Goal: Task Accomplishment & Management: Manage account settings

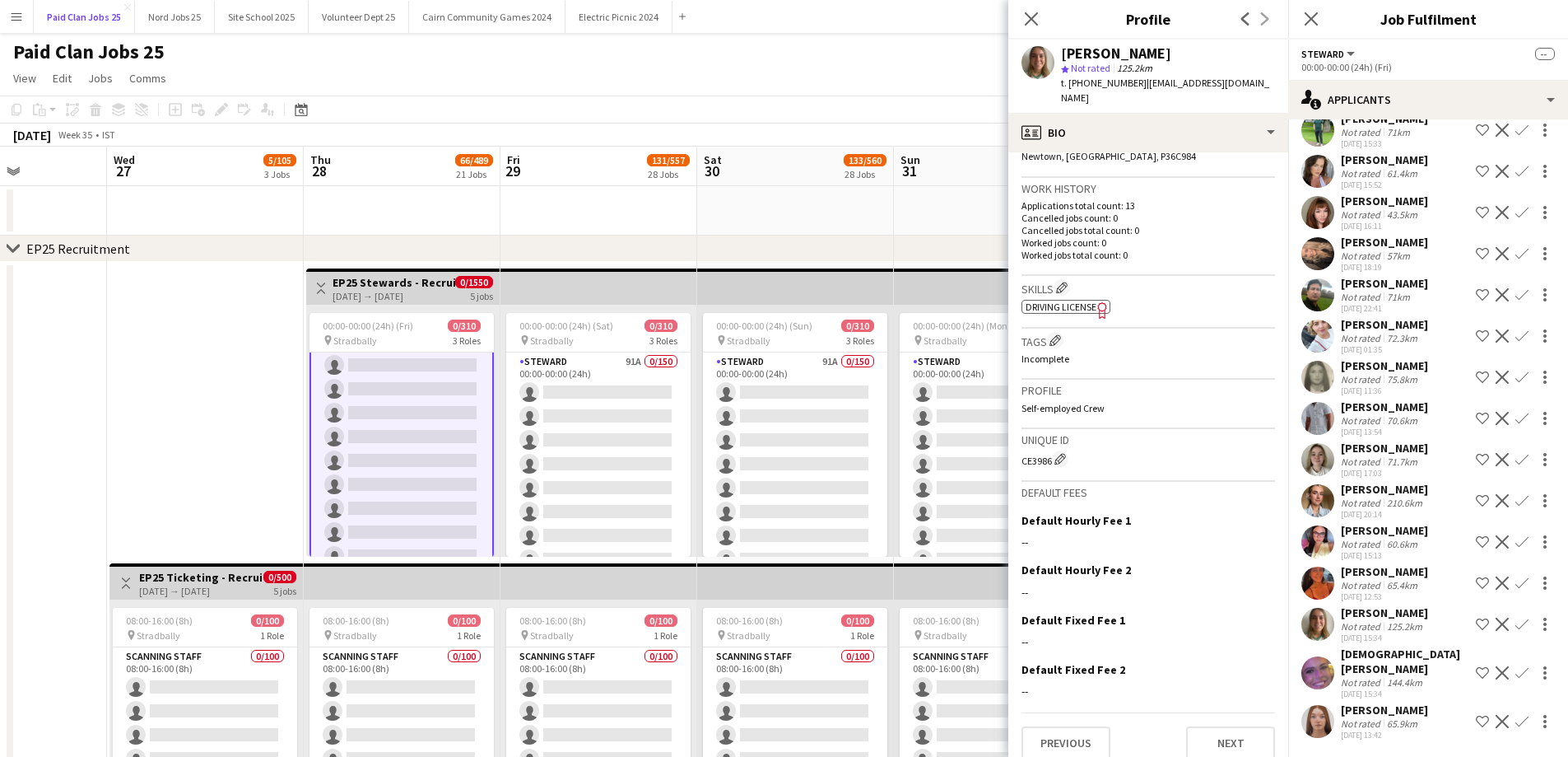
click at [34, 25] on button "Paid Clan Jobs 25 Close" at bounding box center [85, 17] width 101 height 32
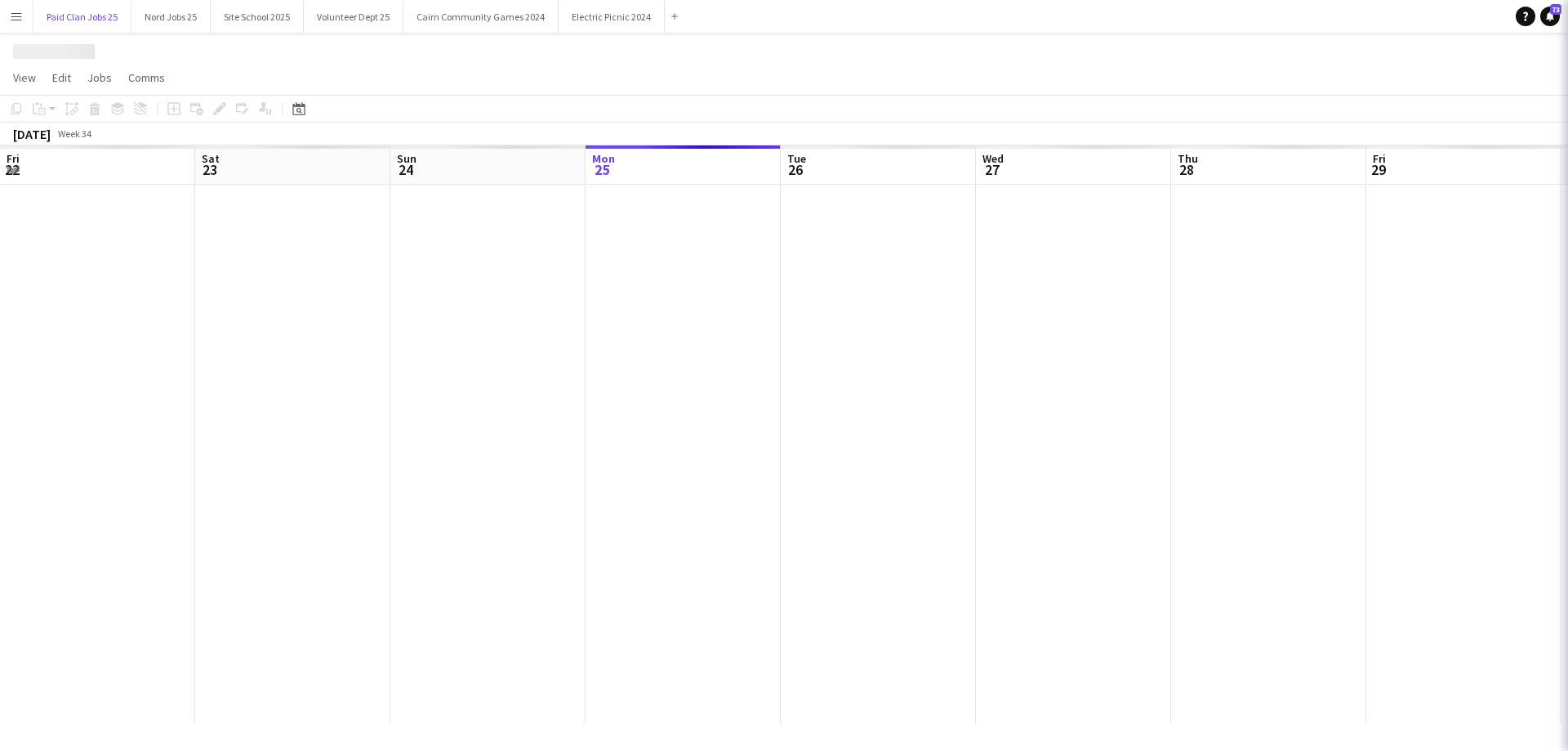
scroll to position [0, 390]
click at [27, 25] on button "Menu" at bounding box center [16, 16] width 33 height 33
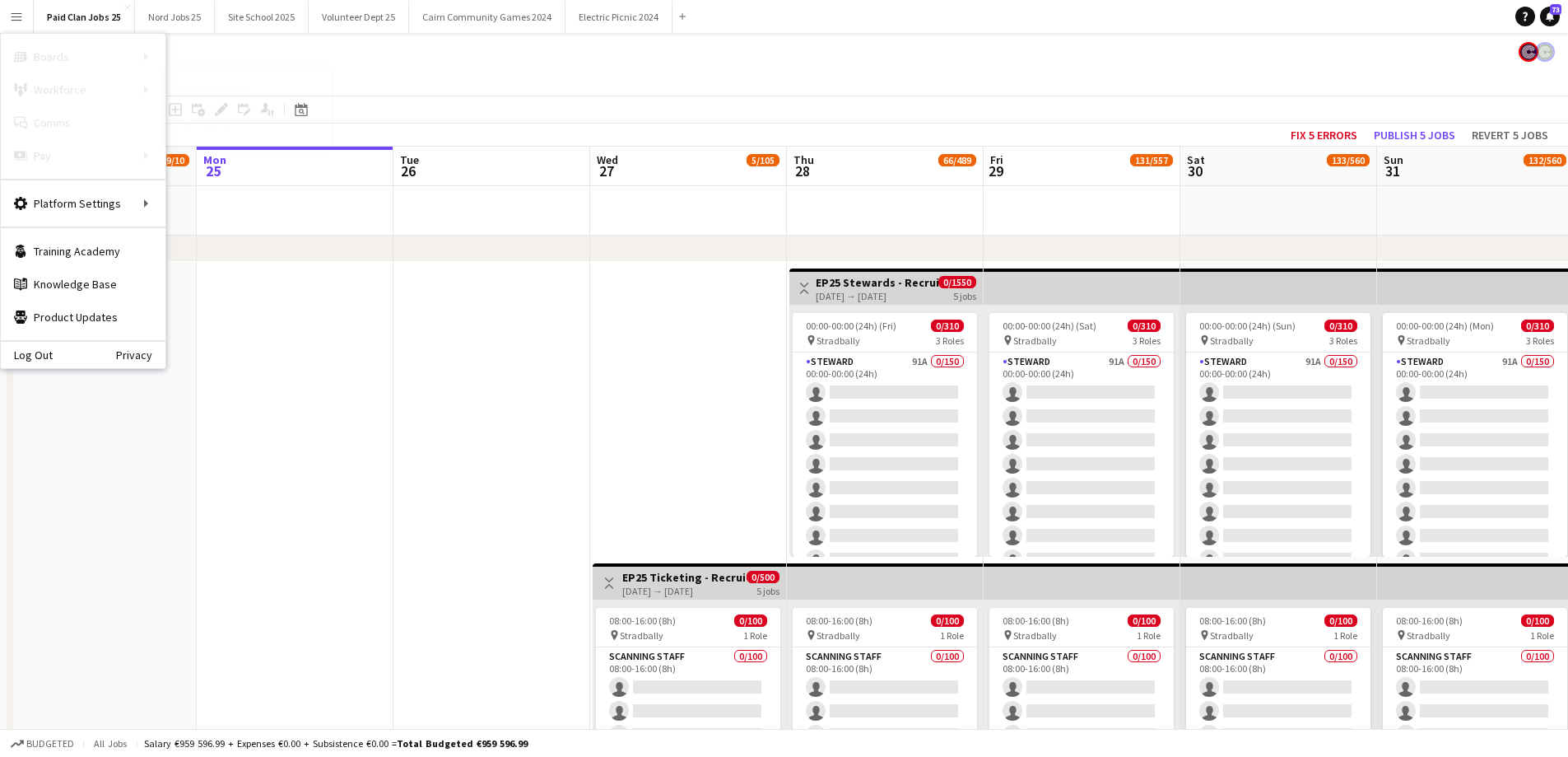
click at [206, 93] on link "My Workforce" at bounding box center [248, 90] width 164 height 33
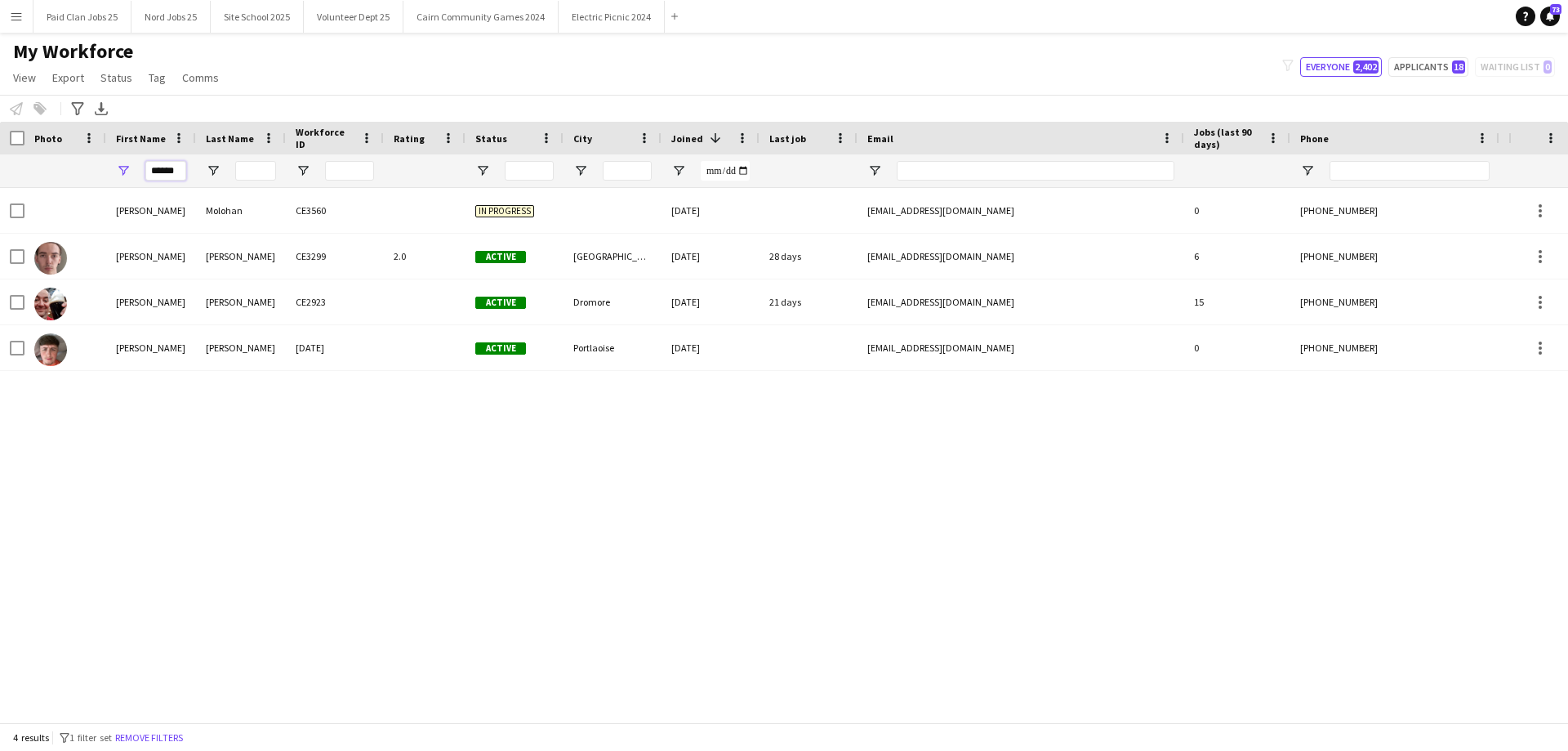
click at [161, 169] on input "******" at bounding box center [166, 170] width 41 height 20
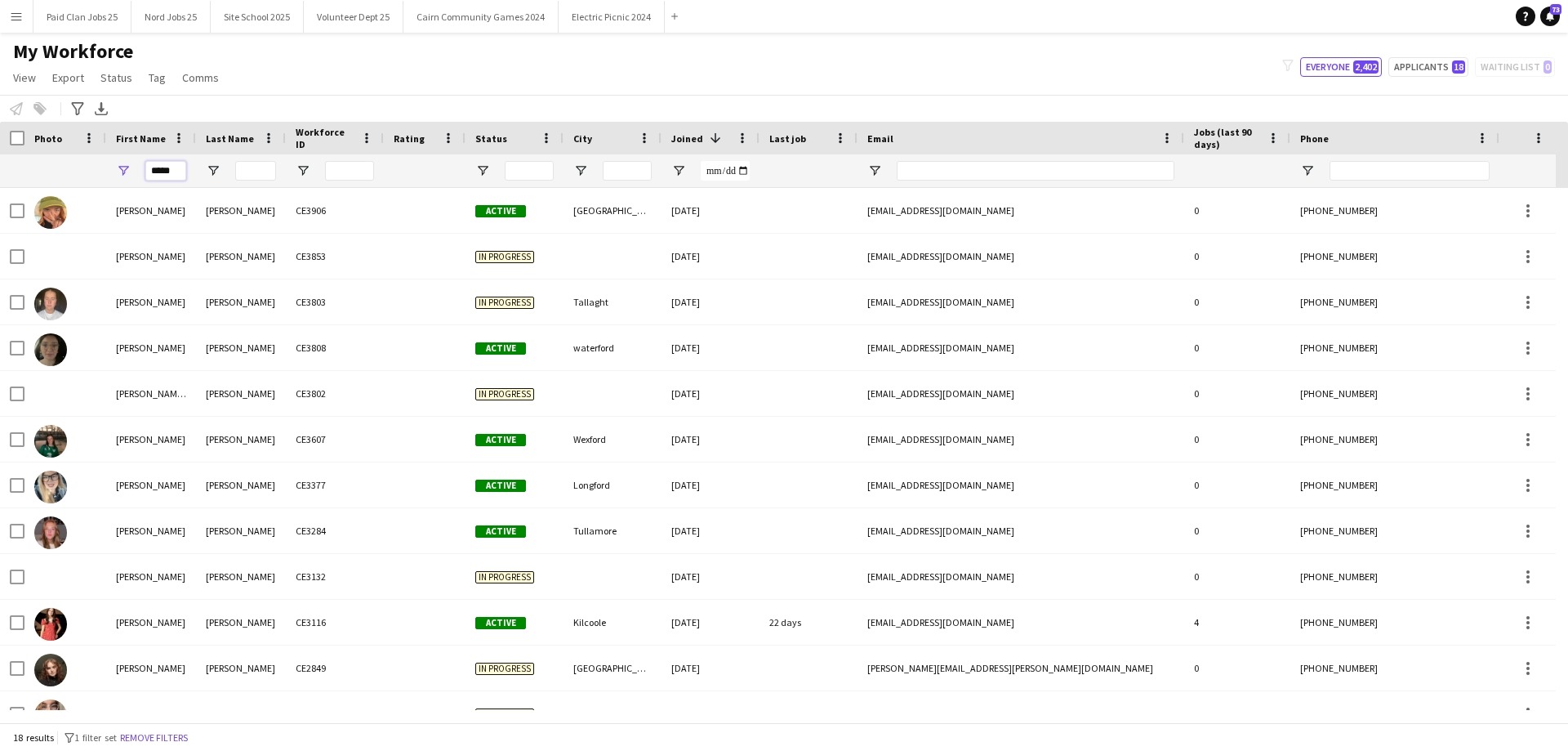
type input "*****"
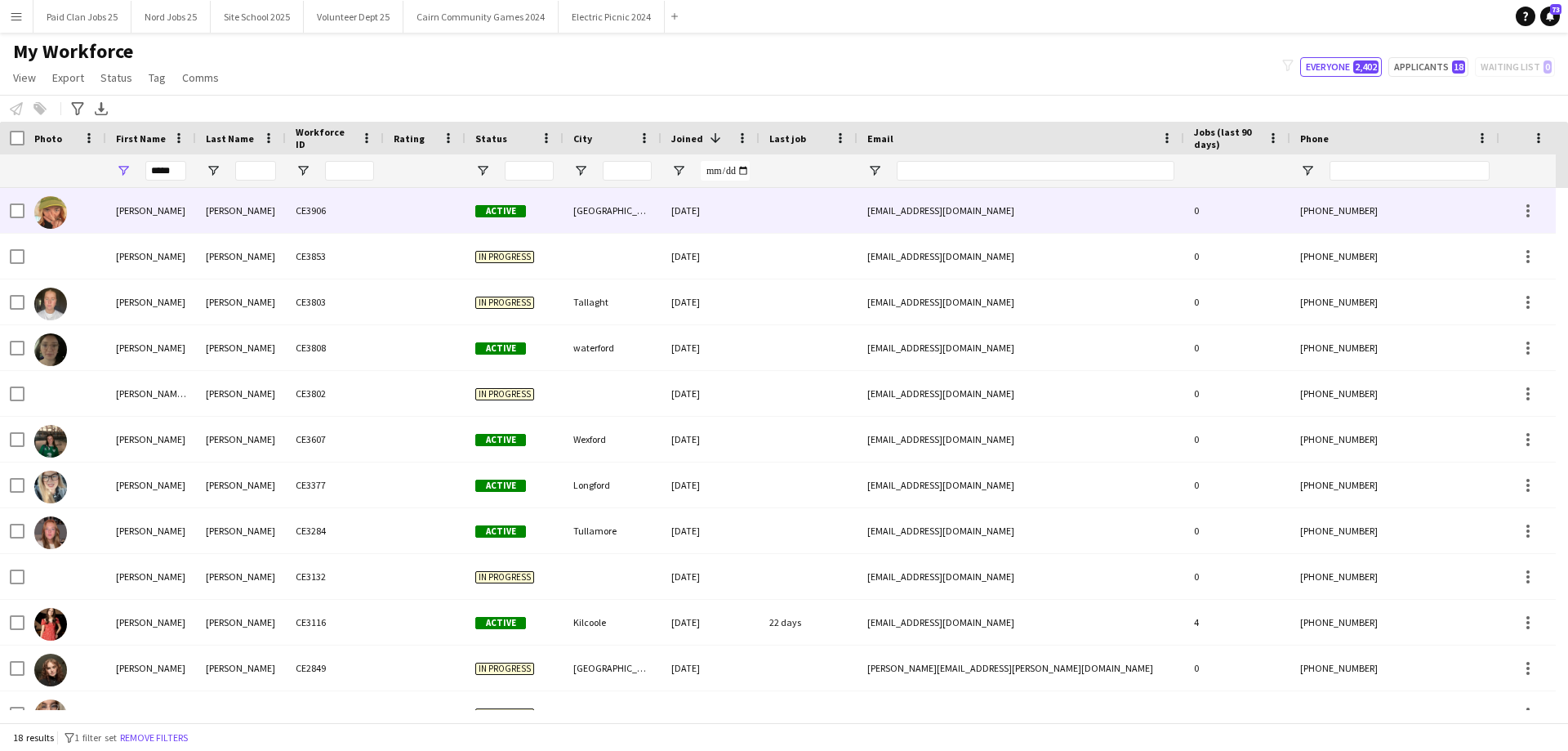
click at [249, 222] on div "Meade" at bounding box center [240, 210] width 90 height 45
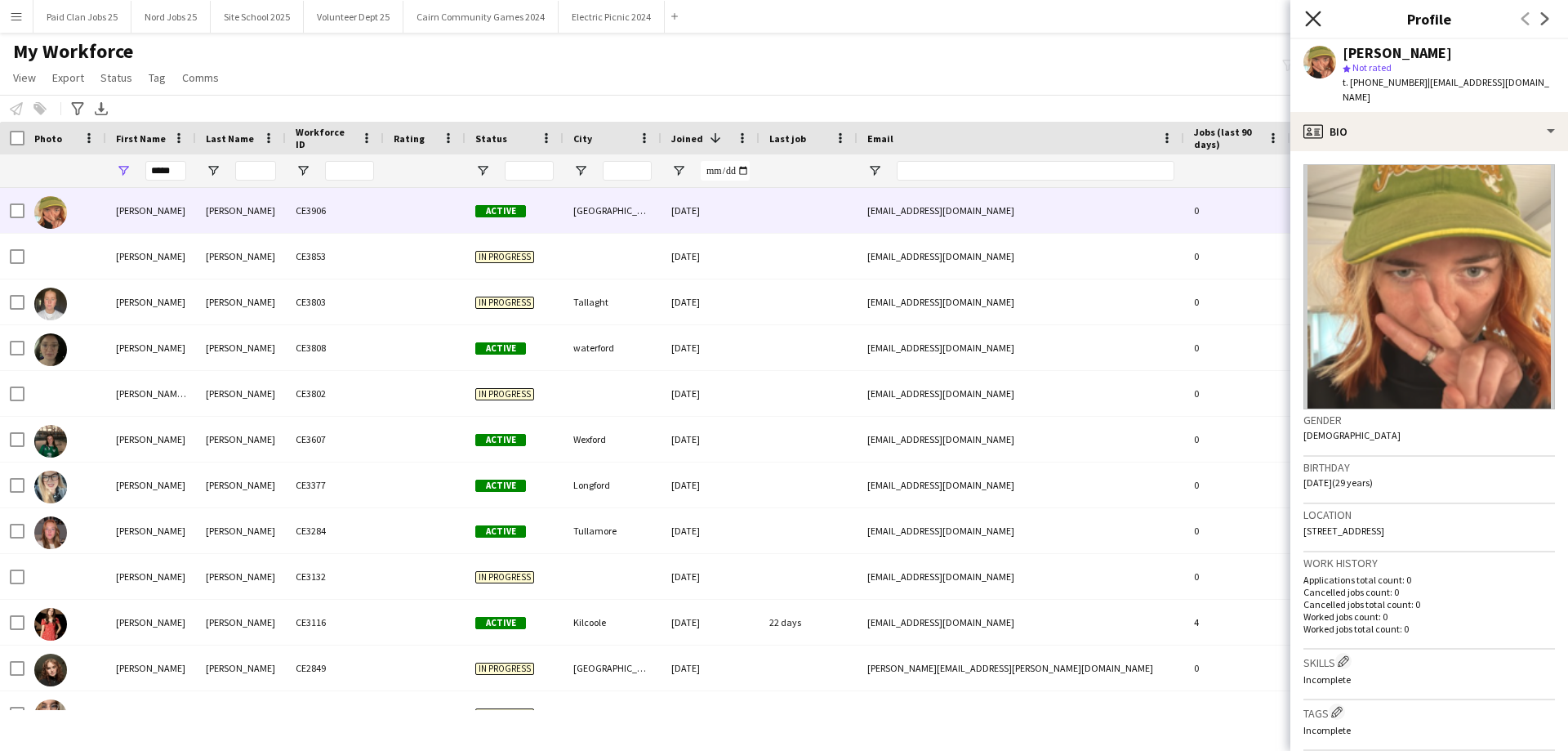
click at [1311, 19] on icon "Close pop-in" at bounding box center [1313, 18] width 16 height 16
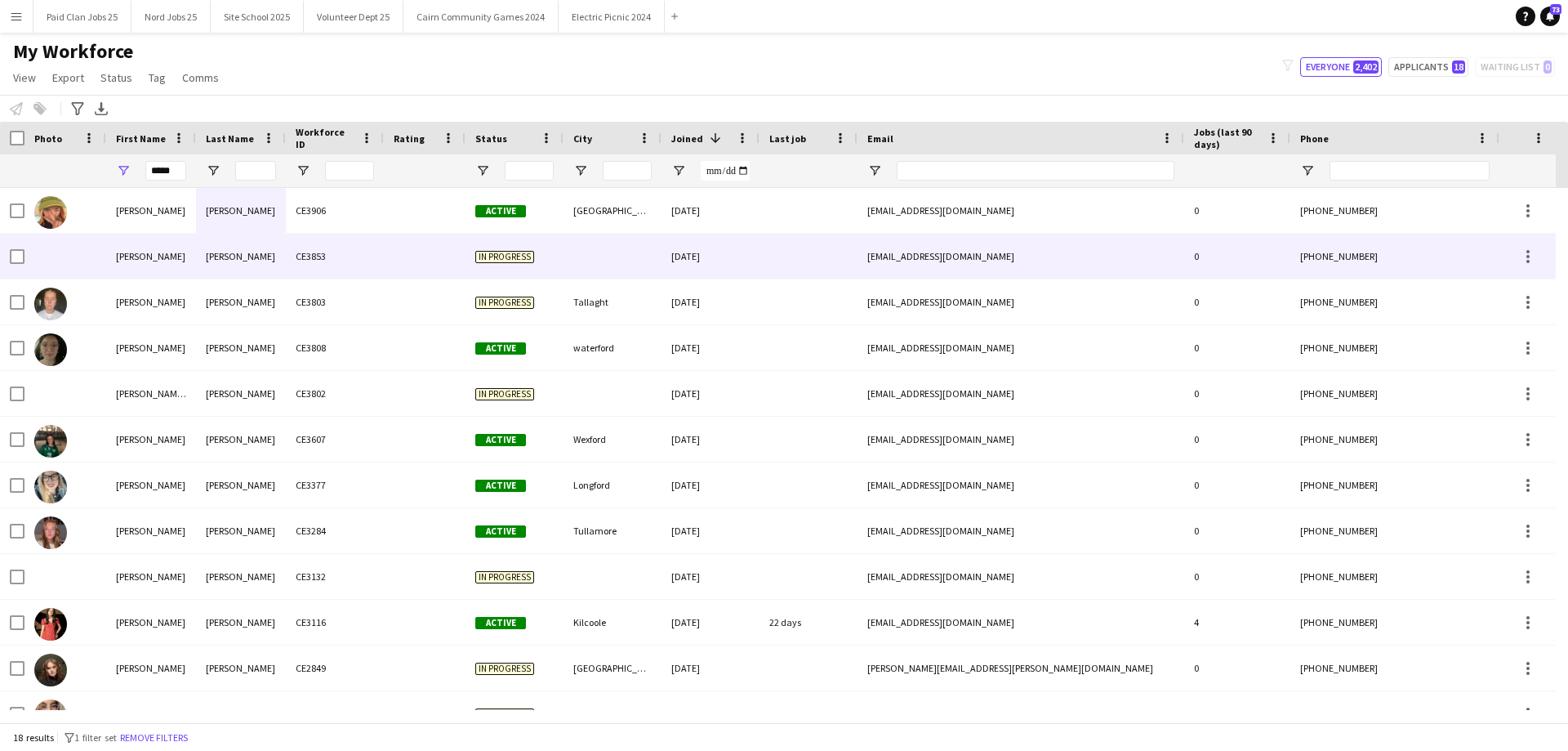
click at [223, 220] on div "Meade" at bounding box center [240, 210] width 90 height 45
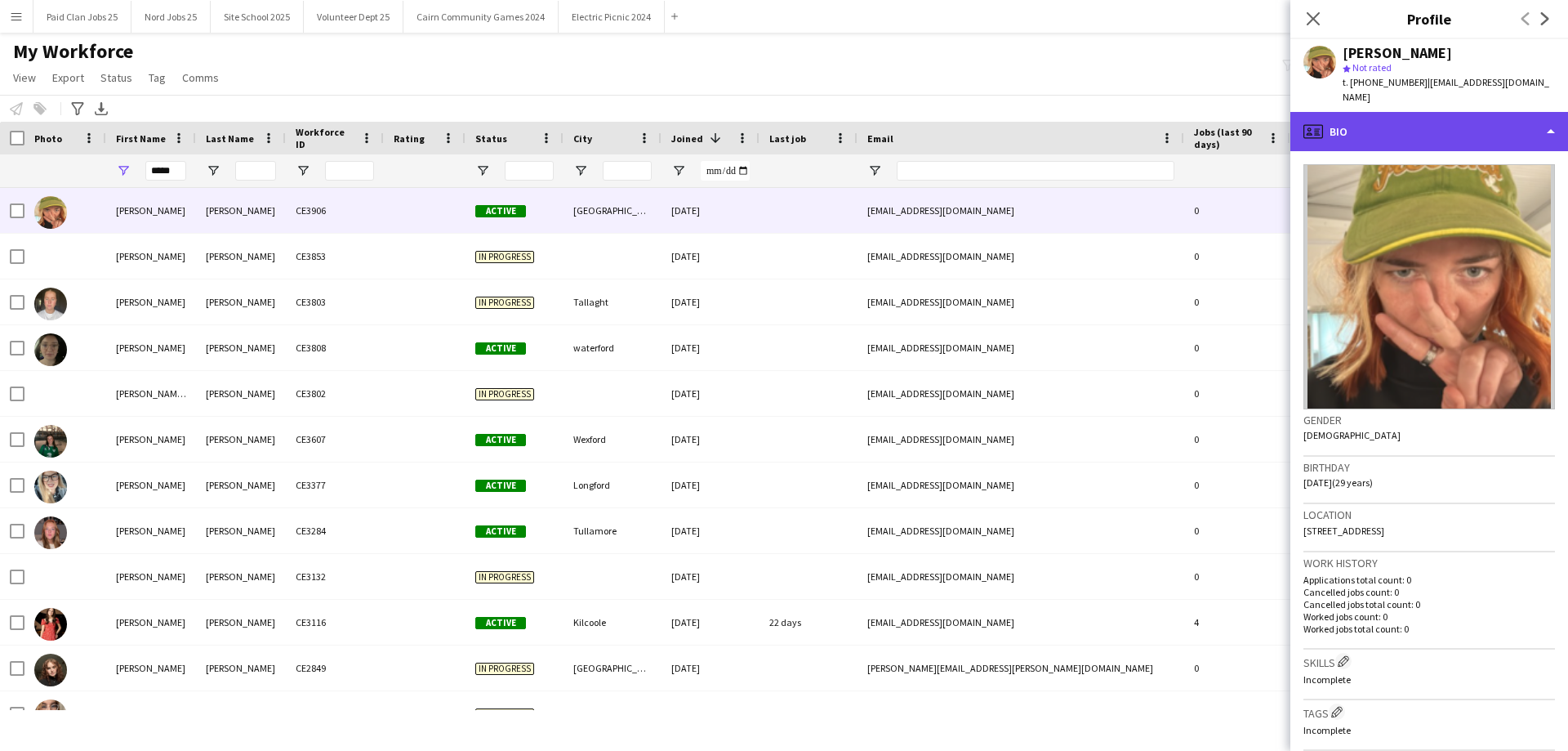
click at [1457, 116] on div "profile Bio" at bounding box center [1429, 132] width 278 height 40
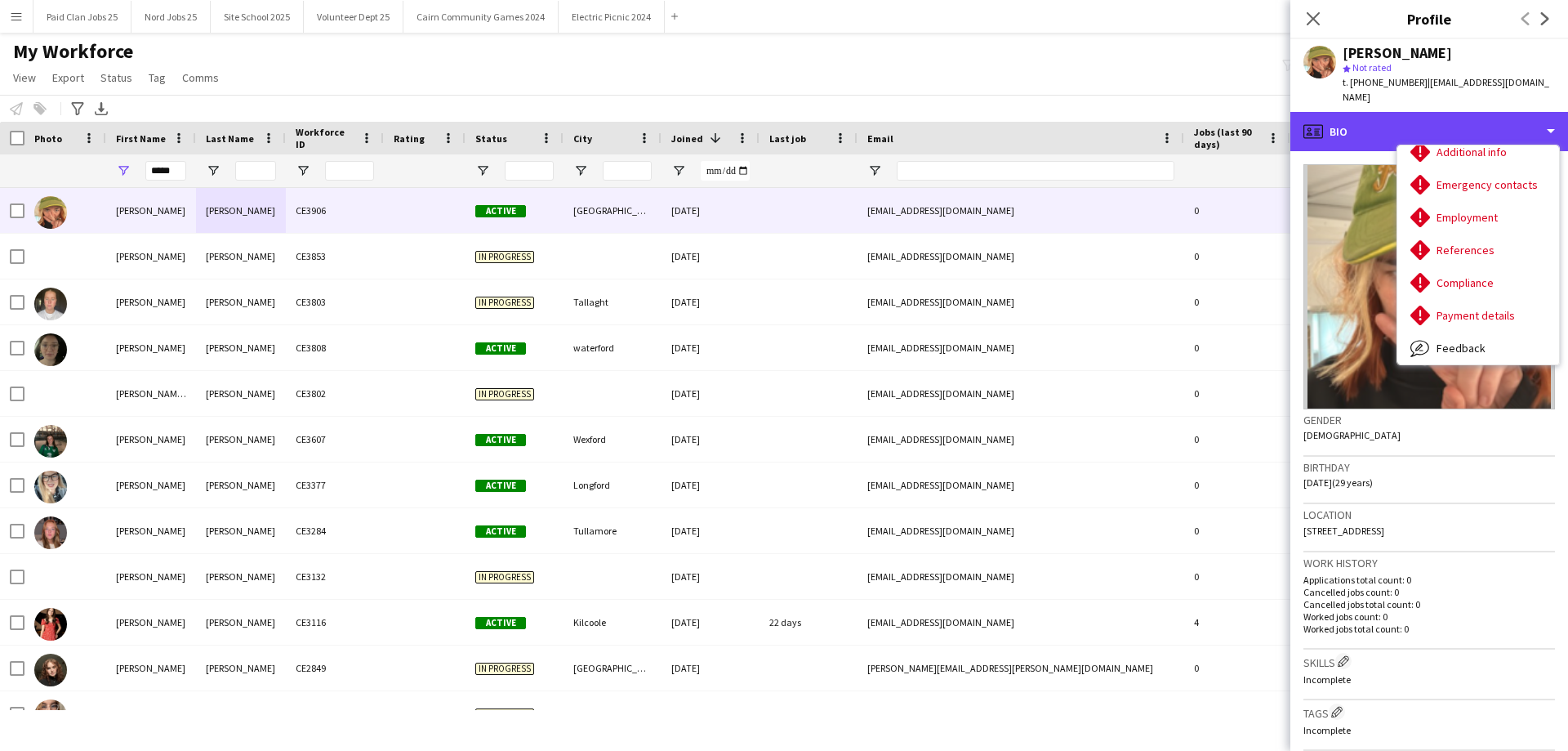
scroll to position [153, 0]
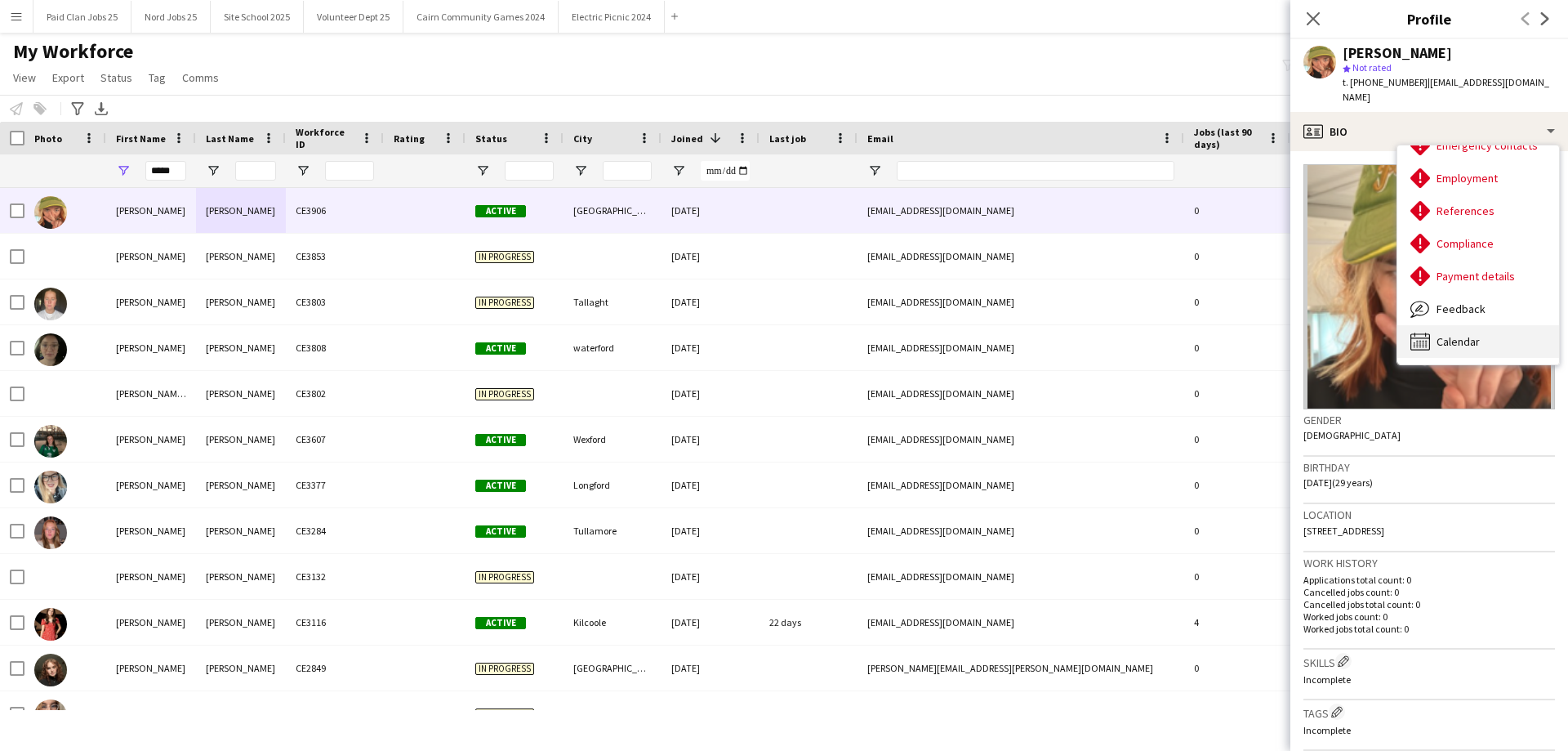
click at [1468, 334] on span "Calendar" at bounding box center [1458, 342] width 44 height 15
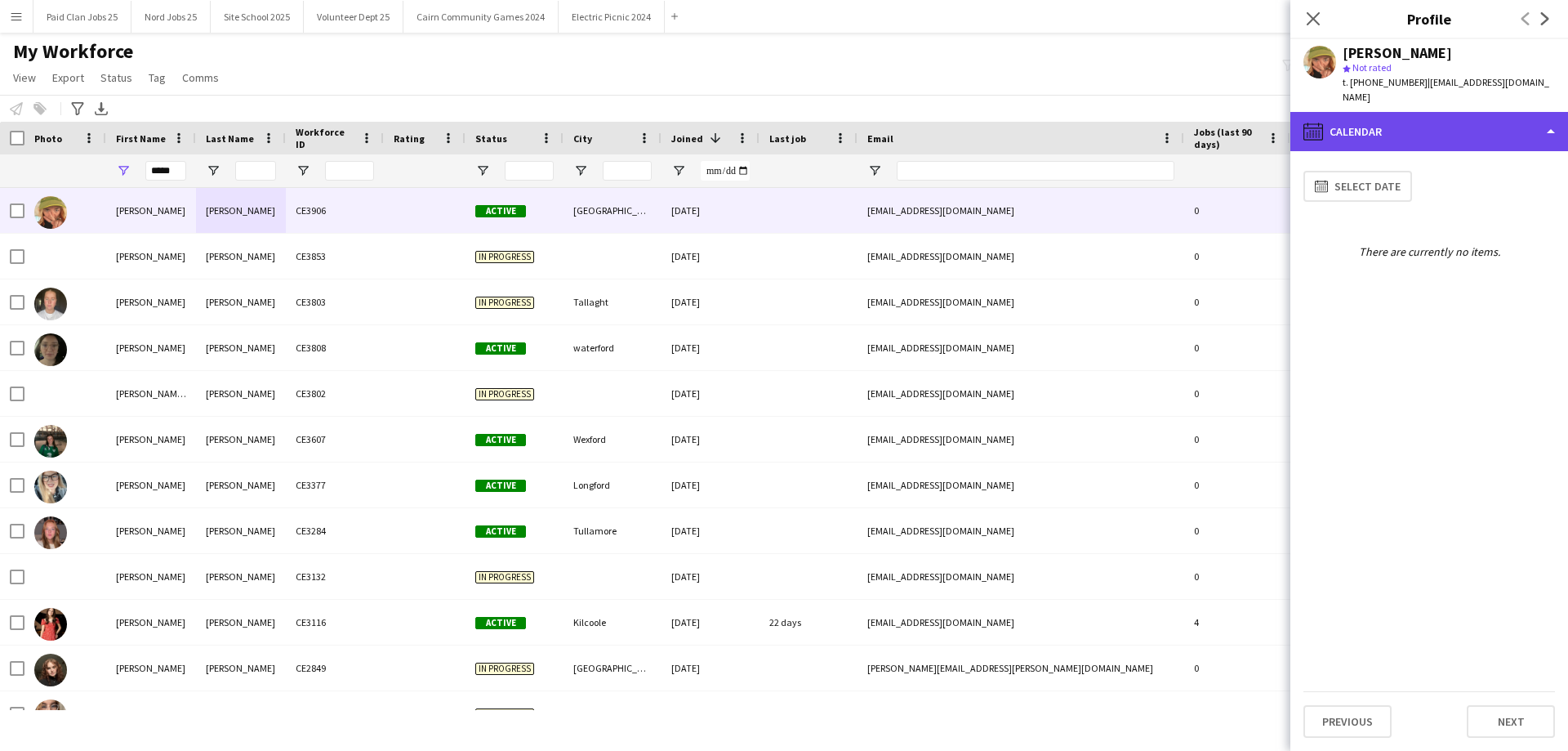
click at [1403, 112] on div "calendar-full Calendar" at bounding box center [1429, 132] width 278 height 40
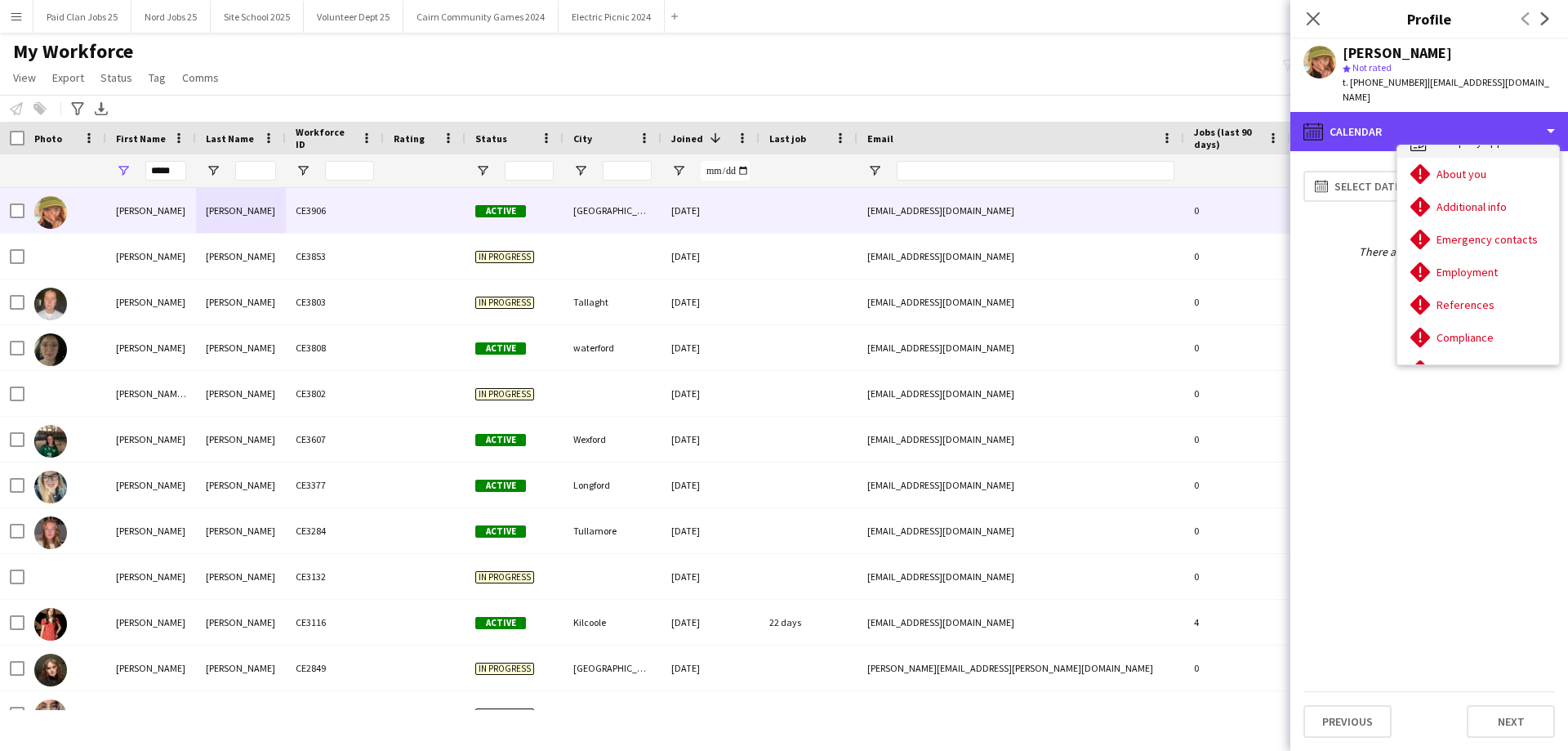
scroll to position [0, 0]
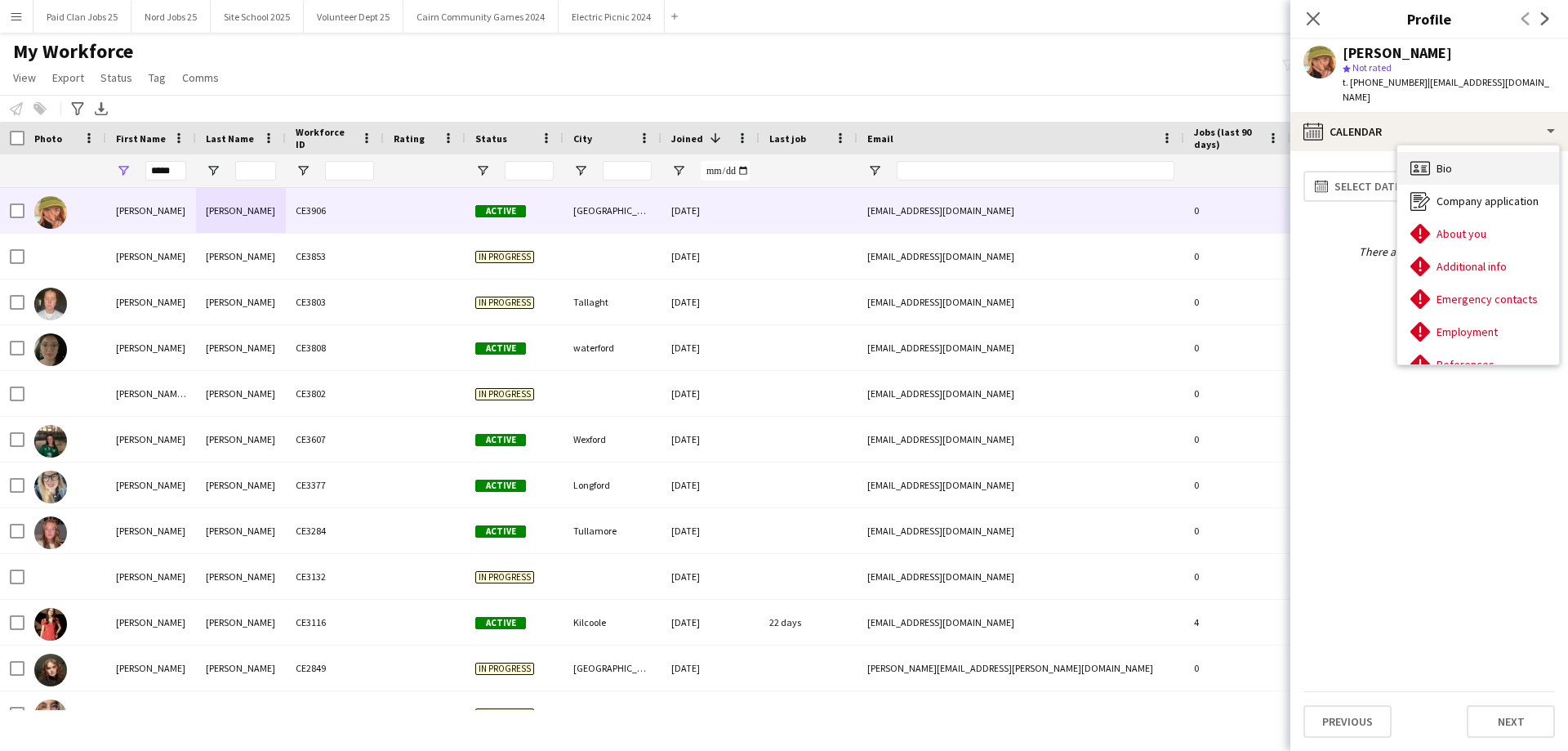
click at [1452, 164] on div "Bio Bio" at bounding box center [1478, 168] width 161 height 33
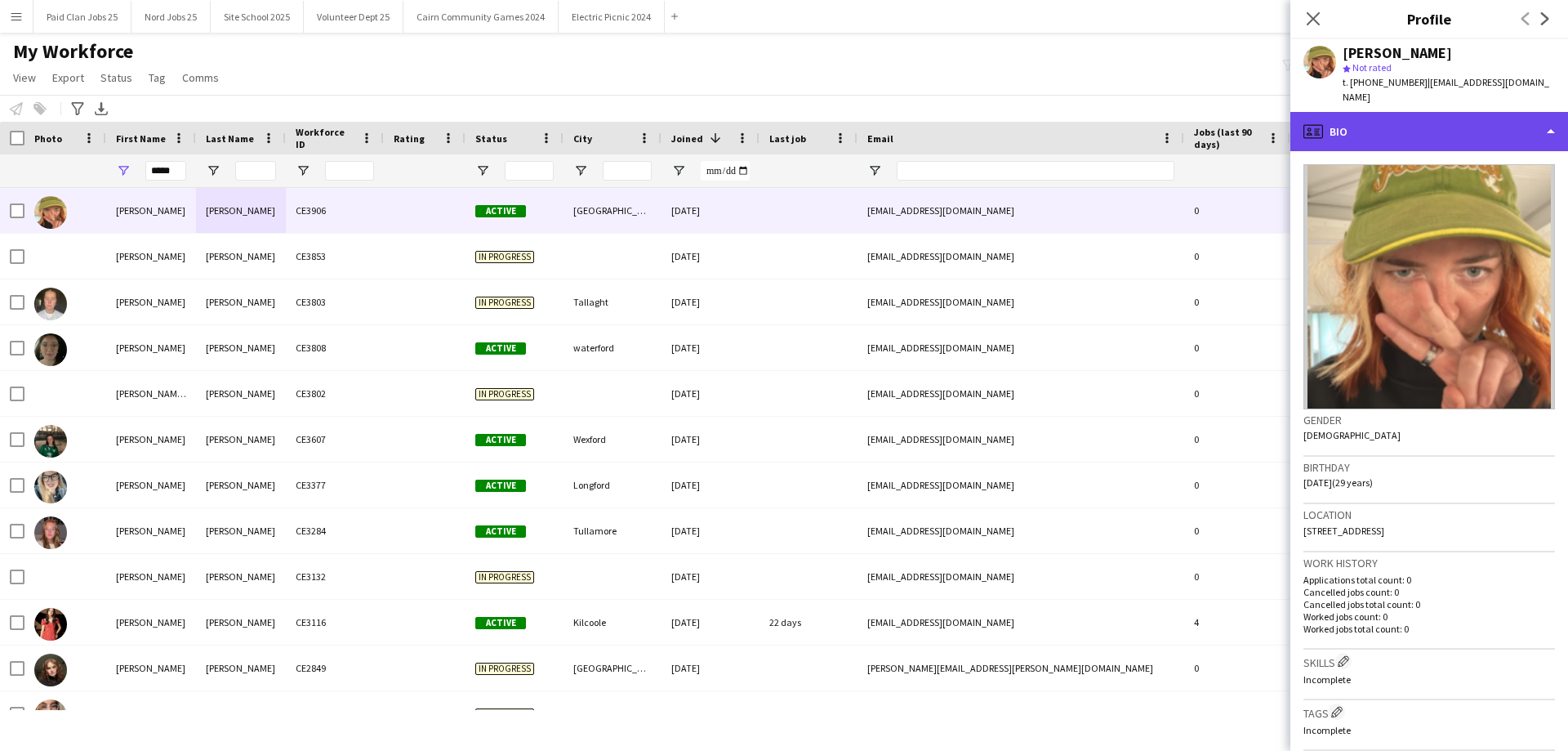
click at [1412, 115] on div "profile Bio" at bounding box center [1429, 132] width 278 height 40
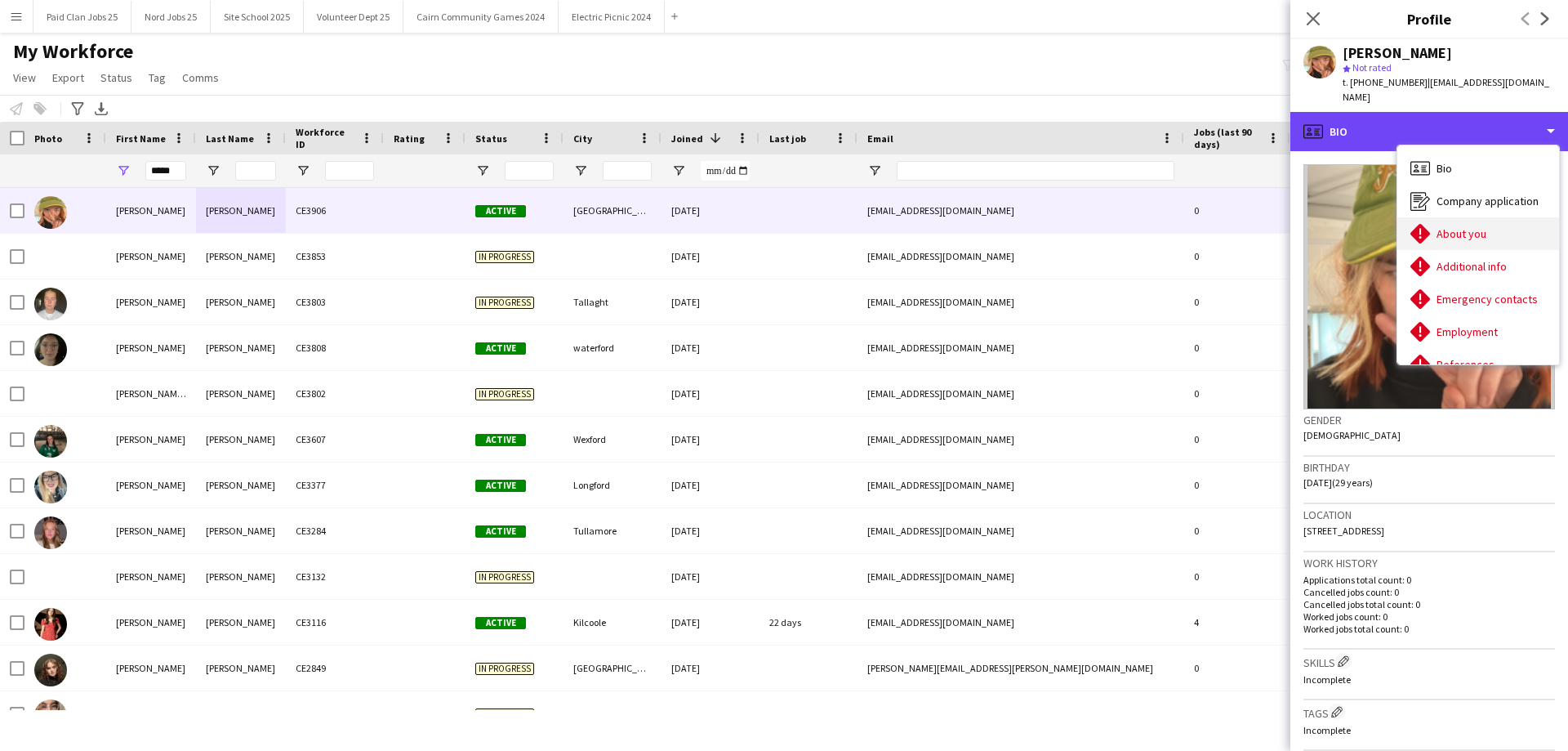
scroll to position [82, 0]
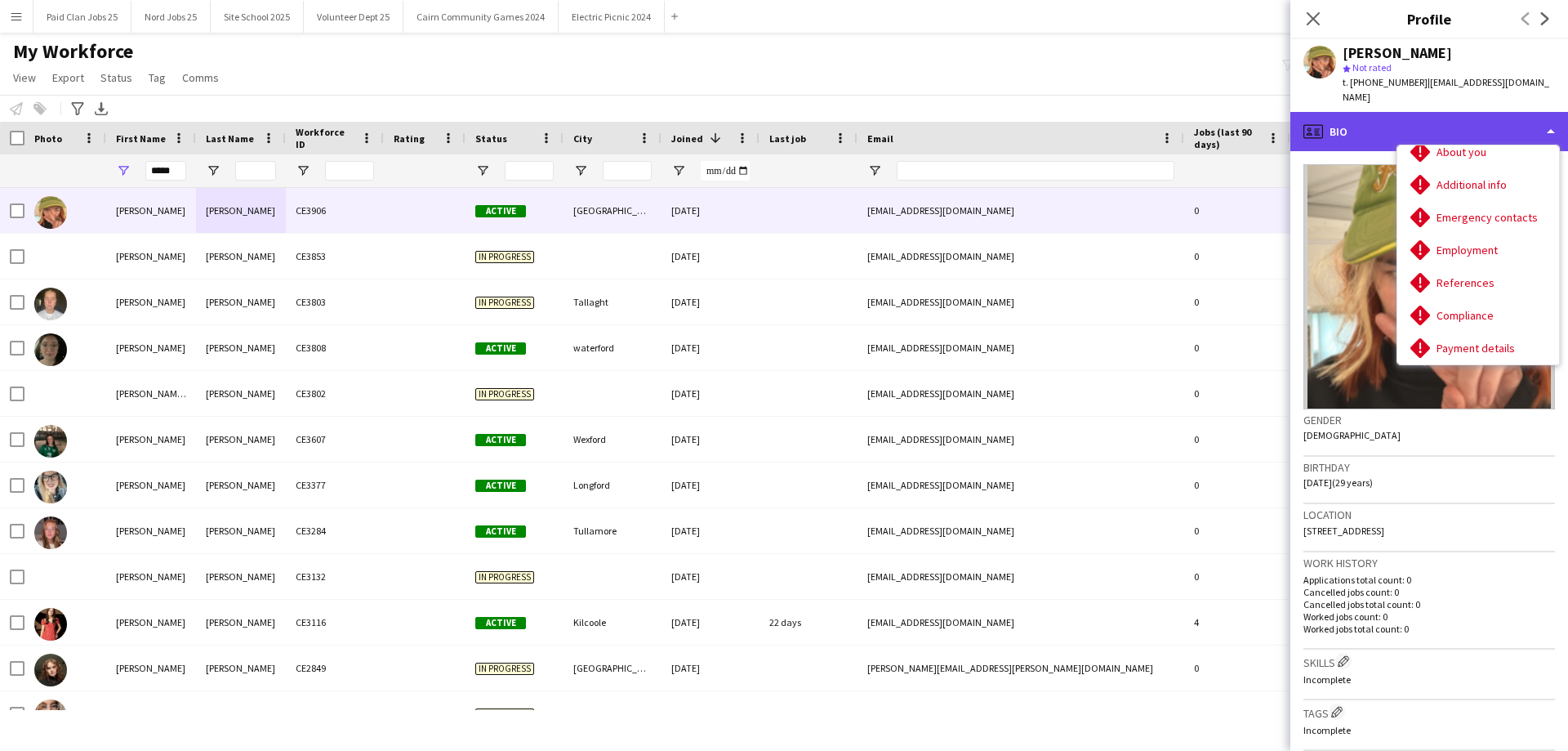
click at [1398, 122] on div "profile Bio" at bounding box center [1429, 132] width 278 height 40
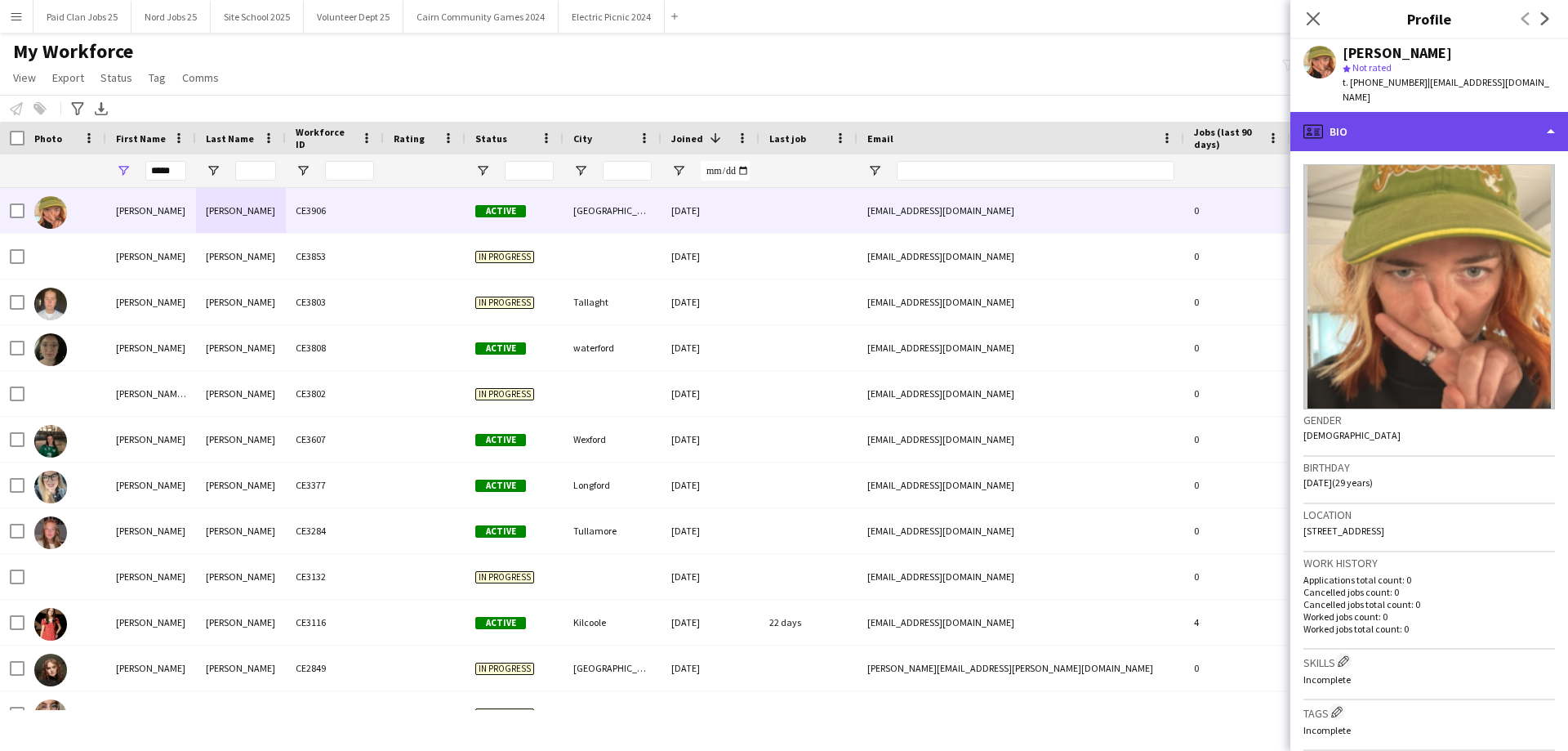
click at [1422, 112] on div "profile Bio" at bounding box center [1429, 132] width 278 height 40
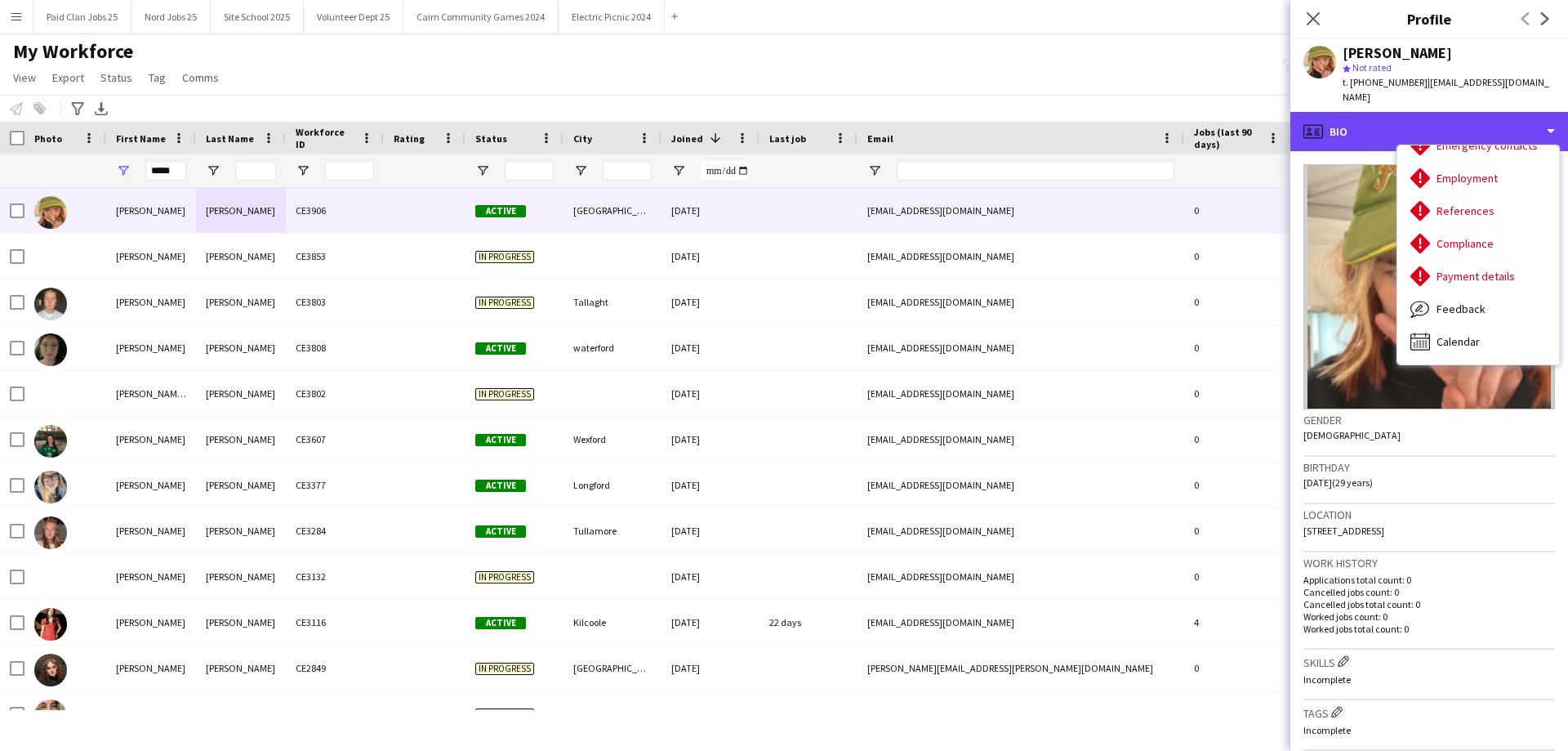
scroll to position [0, 0]
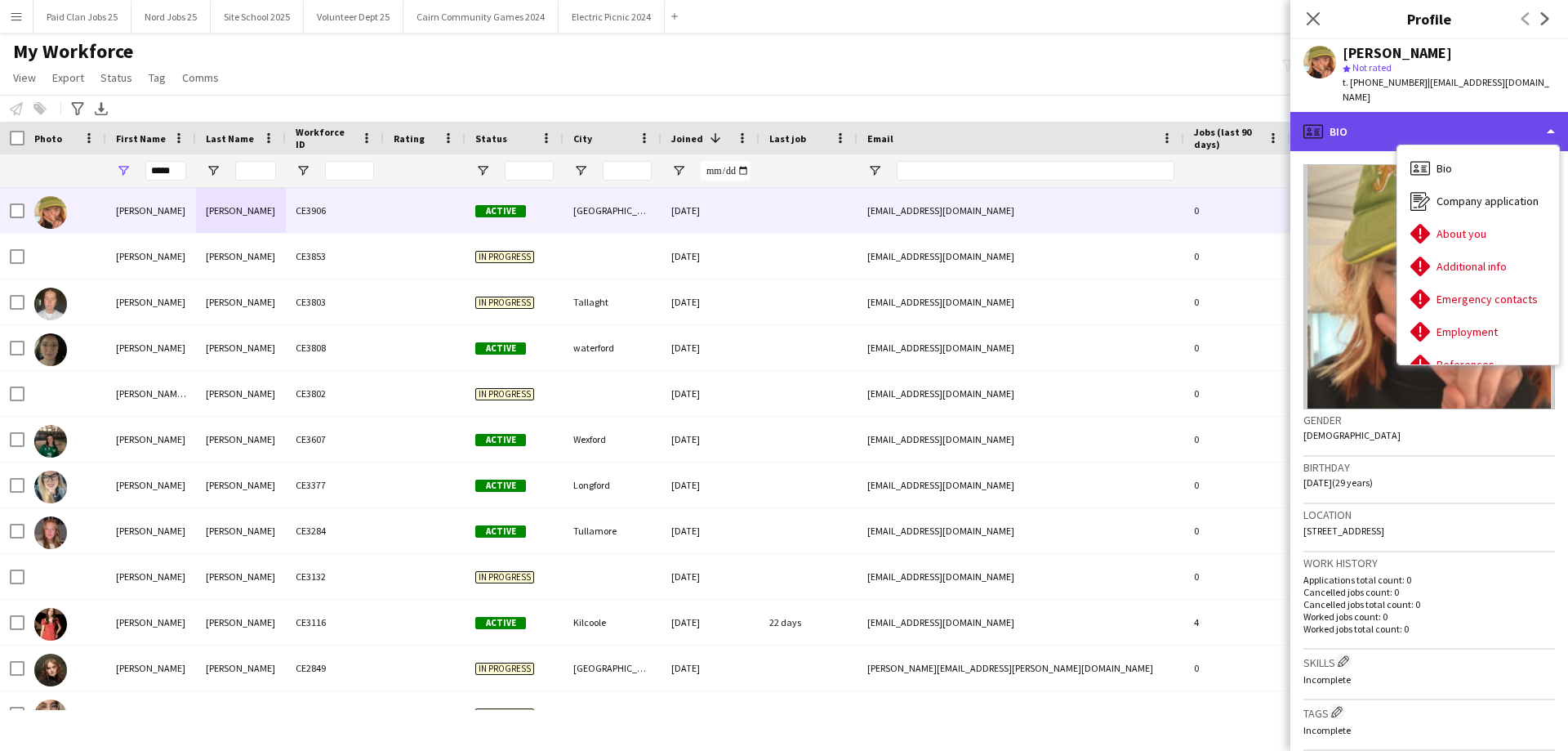
click at [1423, 119] on div "profile Bio" at bounding box center [1429, 132] width 278 height 40
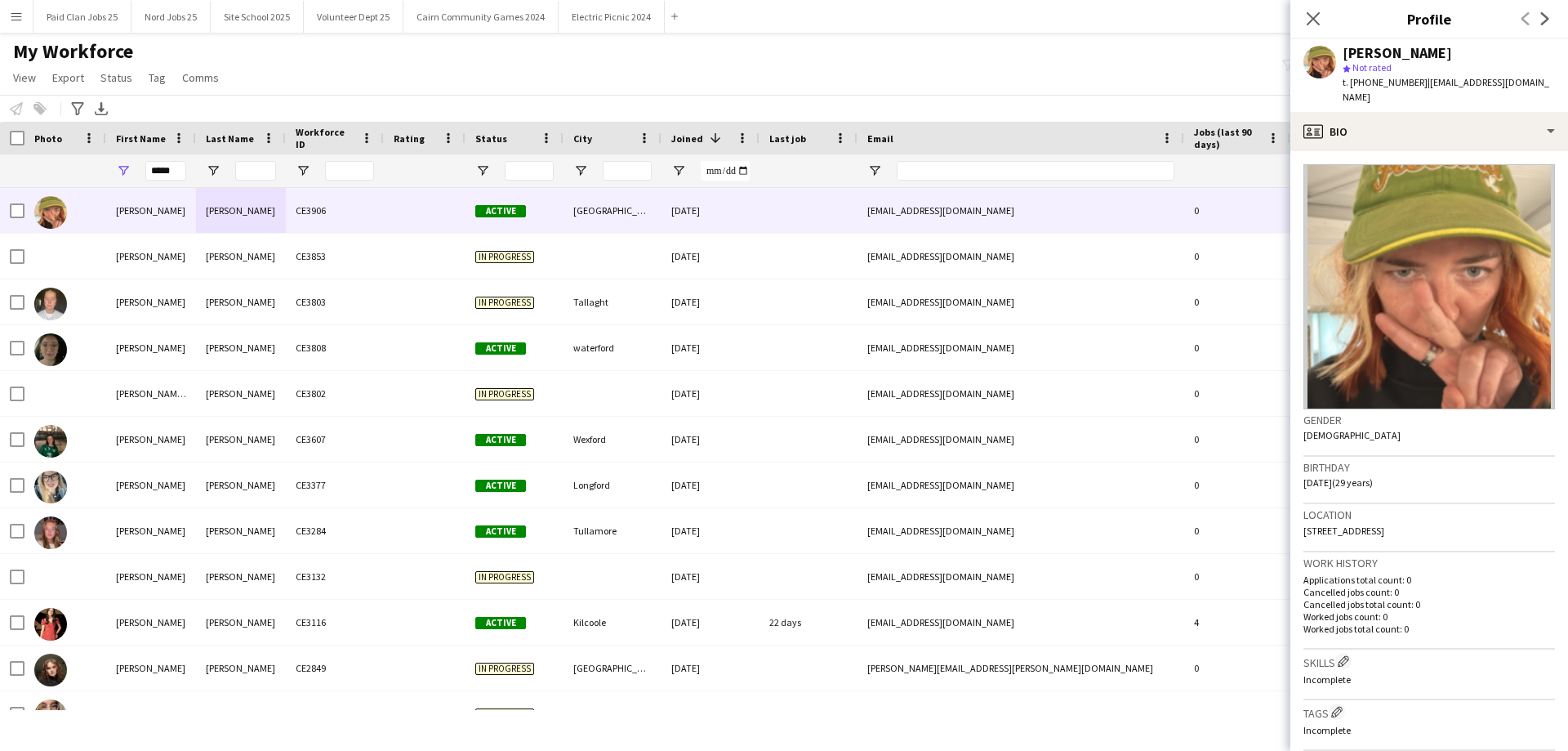
click at [1059, 76] on div "My Workforce View Views Default view New view Update view Delete view Edit name…" at bounding box center [784, 67] width 1568 height 55
